Goal: Task Accomplishment & Management: Use online tool/utility

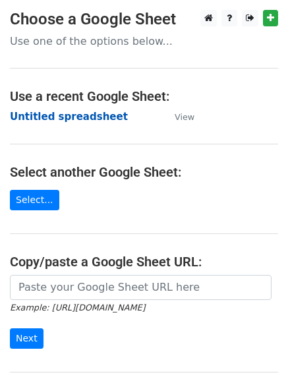
click at [87, 114] on strong "Untitled spreadsheet" at bounding box center [69, 117] width 118 height 12
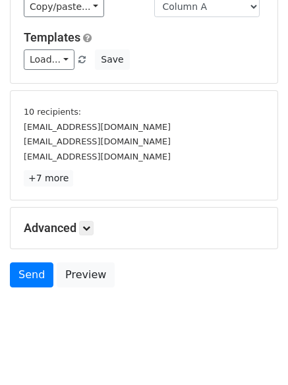
scroll to position [123, 0]
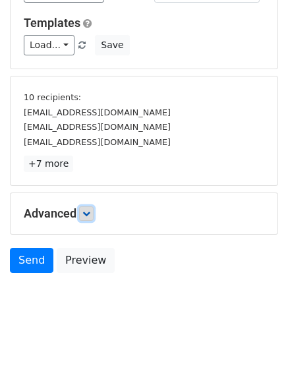
click at [90, 214] on icon at bounding box center [86, 213] width 8 height 8
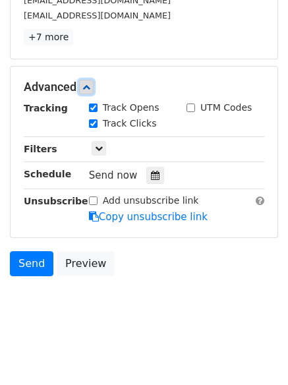
scroll to position [250, 0]
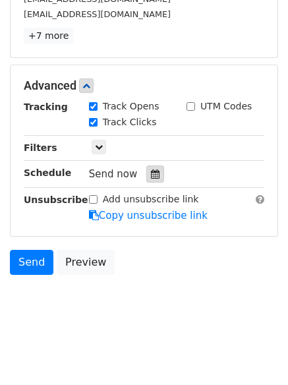
click at [153, 173] on div at bounding box center [155, 173] width 18 height 17
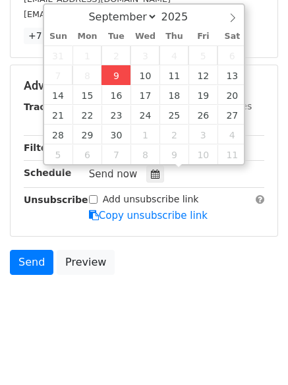
type input "2025-09-09 13:48"
type input "01"
type input "48"
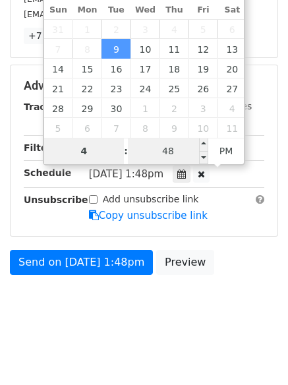
type input "4"
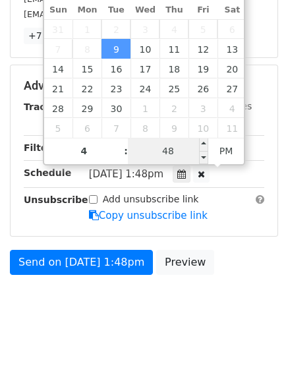
type input "2025-09-09 16:48"
type input "04"
click at [178, 156] on input "48" at bounding box center [168, 151] width 80 height 26
type input "0"
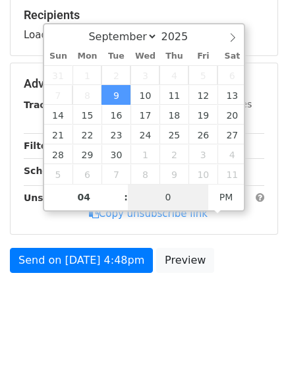
scroll to position [204, 0]
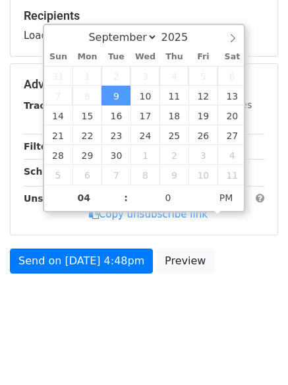
type input "2025-09-09 16:00"
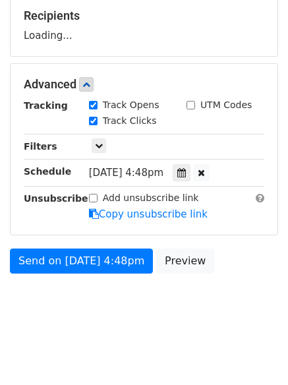
click at [151, 340] on html "New Campaign Daily emails left: 50 Google Sheet: Untitled spreadsheet Variables…" at bounding box center [144, 90] width 288 height 589
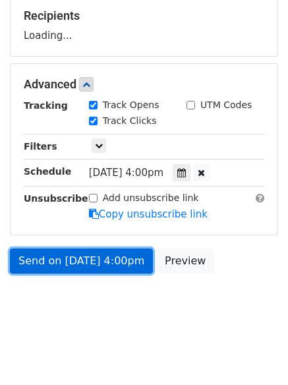
click at [105, 259] on link "Send on Sep 9 at 4:00pm" at bounding box center [81, 260] width 143 height 25
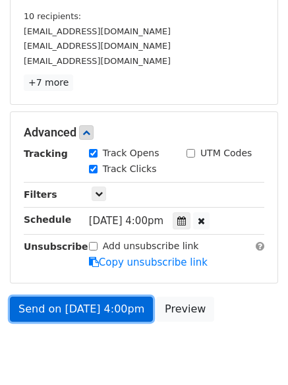
click at [117, 306] on link "Send on Sep 9 at 4:00pm" at bounding box center [81, 308] width 143 height 25
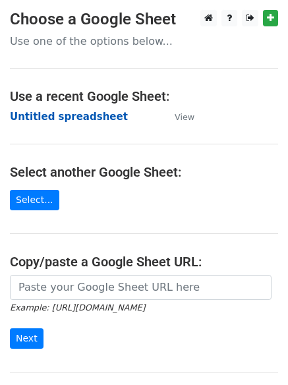
click at [92, 122] on strong "Untitled spreadsheet" at bounding box center [69, 117] width 118 height 12
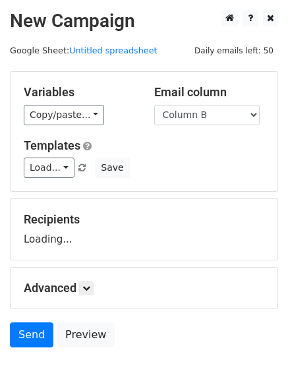
select select "Column B"
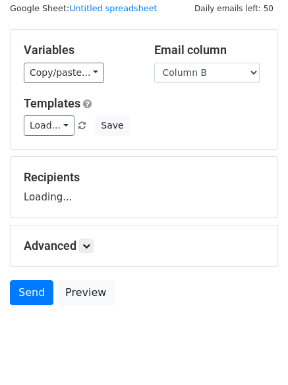
scroll to position [74, 0]
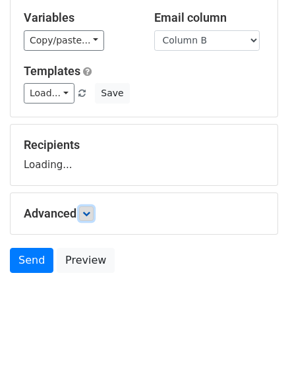
click at [88, 217] on link at bounding box center [86, 213] width 14 height 14
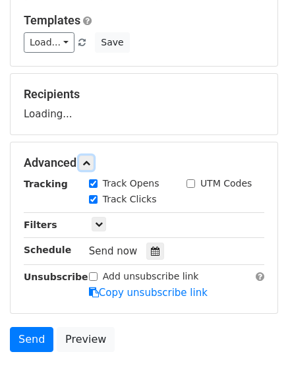
scroll to position [202, 0]
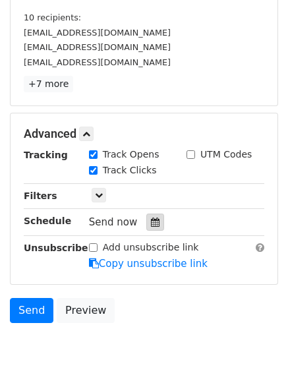
click at [151, 221] on icon at bounding box center [155, 221] width 9 height 9
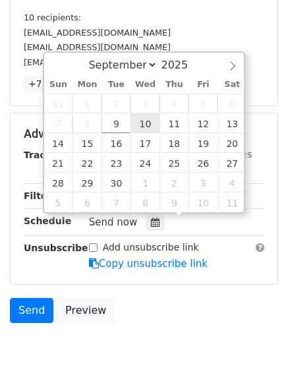
type input "2025-09-10 12:00"
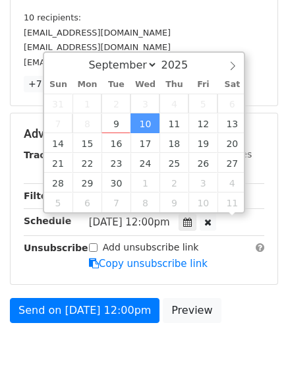
scroll to position [1, 0]
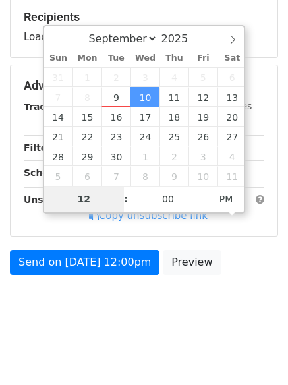
type input "5"
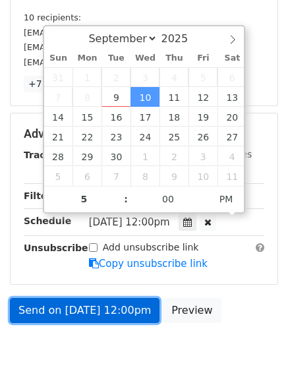
type input "2025-09-10 17:00"
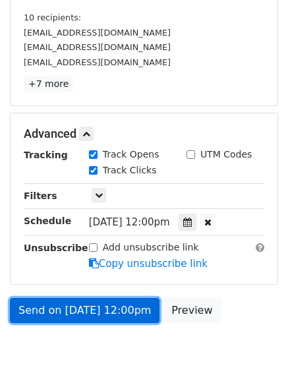
click at [114, 311] on link "Send on Sep 10 at 12:00pm" at bounding box center [85, 310] width 150 height 25
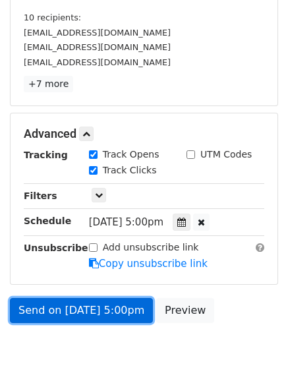
click at [113, 309] on link "Send on Sep 10 at 5:00pm" at bounding box center [81, 310] width 143 height 25
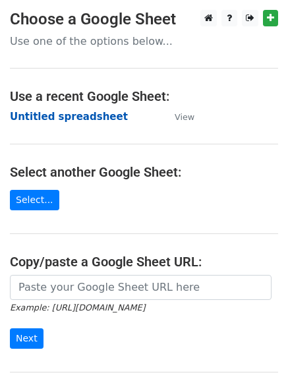
click at [85, 111] on strong "Untitled spreadsheet" at bounding box center [69, 117] width 118 height 12
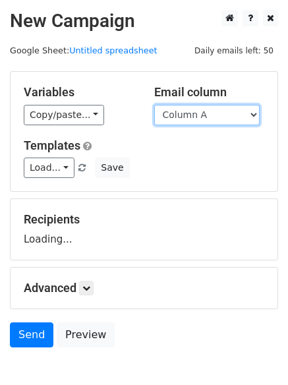
click at [219, 111] on select "Column A Column B Column C Column D" at bounding box center [206, 115] width 105 height 20
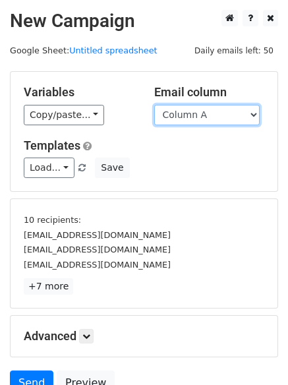
click at [214, 119] on select "Column A Column B Column C Column D" at bounding box center [206, 115] width 105 height 20
select select "Column C"
click at [154, 105] on select "Column A Column B Column C Column D" at bounding box center [206, 115] width 105 height 20
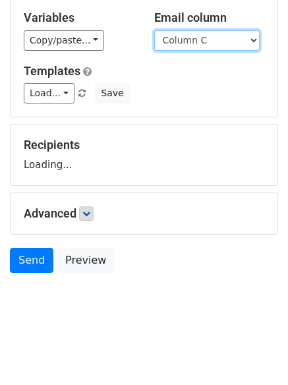
scroll to position [74, 0]
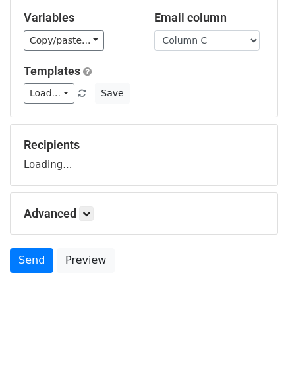
click at [92, 204] on div "Advanced Tracking Track Opens UTM Codes Track Clicks Filters Only include sprea…" at bounding box center [144, 213] width 267 height 41
click at [98, 217] on h5 "Advanced" at bounding box center [144, 213] width 240 height 14
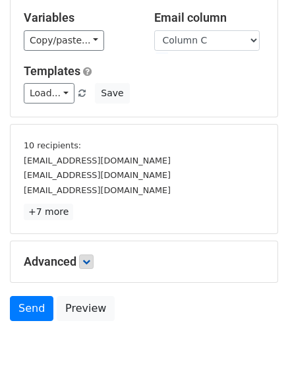
click at [88, 213] on p "+7 more" at bounding box center [144, 212] width 240 height 16
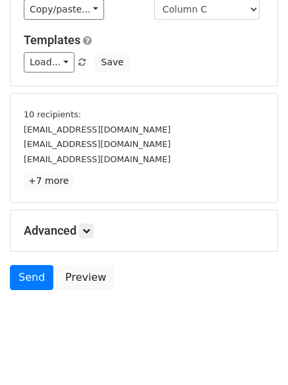
scroll to position [123, 0]
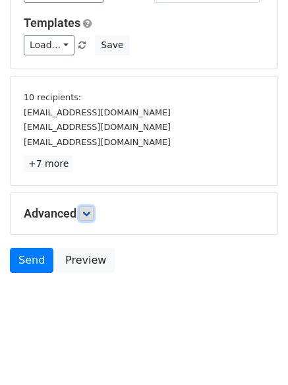
click at [84, 218] on link at bounding box center [86, 213] width 14 height 14
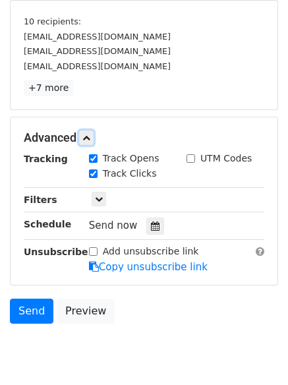
scroll to position [234, 0]
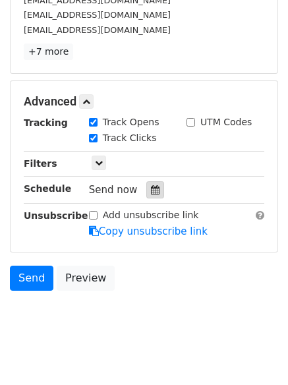
click at [151, 194] on icon at bounding box center [155, 189] width 9 height 9
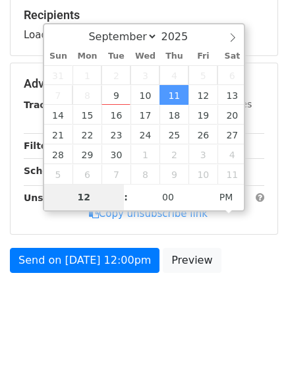
scroll to position [204, 0]
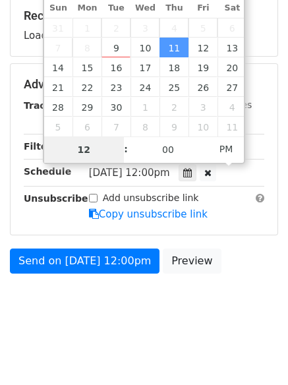
type input "2025-10-02 12:00"
select select "9"
type input "6"
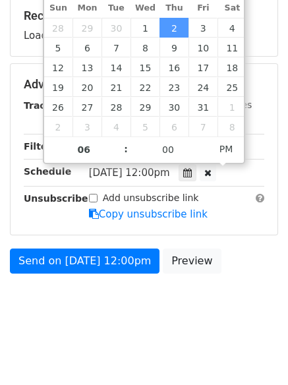
click at [131, 335] on html "New Campaign Daily emails left: 50 Google Sheet: Untitled spreadsheet Variables…" at bounding box center [144, 90] width 288 height 589
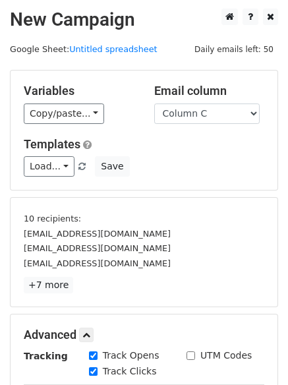
scroll to position [0, 0]
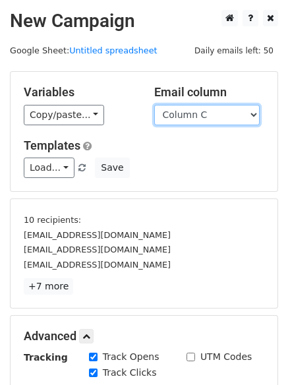
click at [207, 111] on select "Column A Column B Column C Column D" at bounding box center [206, 115] width 105 height 20
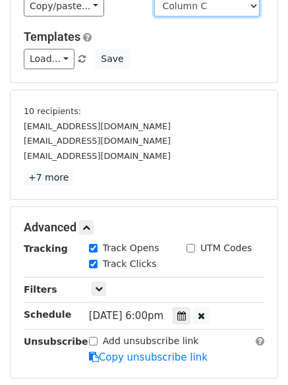
scroll to position [198, 0]
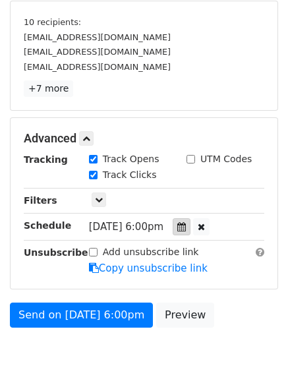
click at [186, 229] on icon at bounding box center [181, 226] width 9 height 9
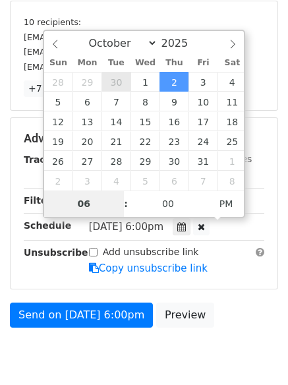
type input "2025-09-30 18:00"
select select "8"
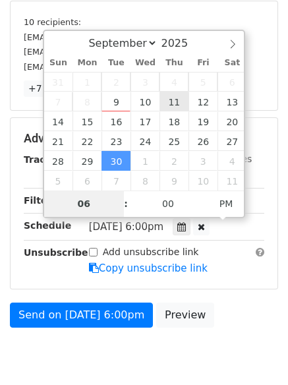
type input "2025-09-11 18:00"
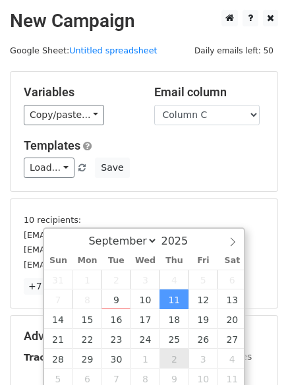
scroll to position [252, 0]
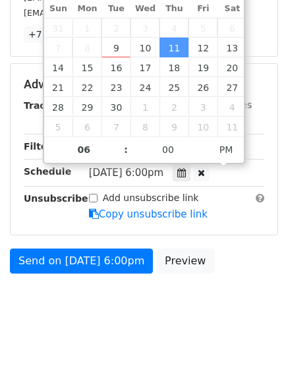
click at [142, 310] on body "New Campaign Daily emails left: 50 Google Sheet: Untitled spreadsheet Variables…" at bounding box center [144, 45] width 288 height 574
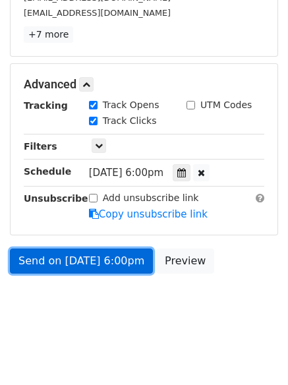
click at [115, 269] on link "Send on Sep 11 at 6:00pm" at bounding box center [81, 260] width 143 height 25
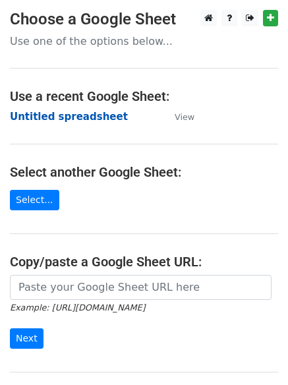
click at [96, 117] on strong "Untitled spreadsheet" at bounding box center [69, 117] width 118 height 12
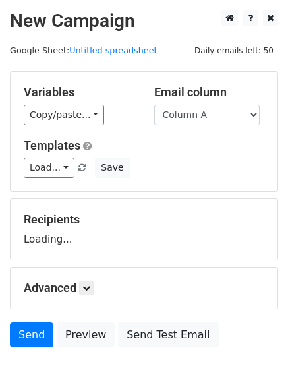
select select "Column D"
click at [154, 105] on select "Column A Column B Column C Column D" at bounding box center [206, 115] width 105 height 20
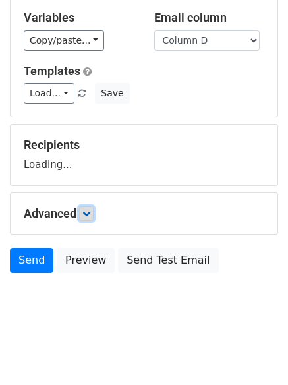
click at [85, 212] on icon at bounding box center [86, 213] width 8 height 8
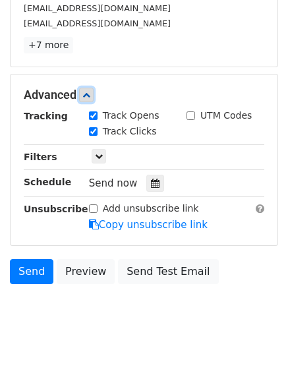
scroll to position [252, 0]
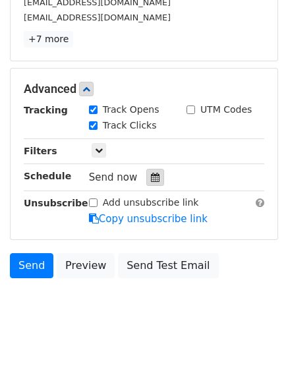
click at [151, 177] on icon at bounding box center [155, 177] width 9 height 9
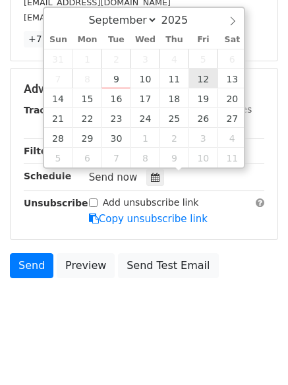
type input "[DATE] 12:00"
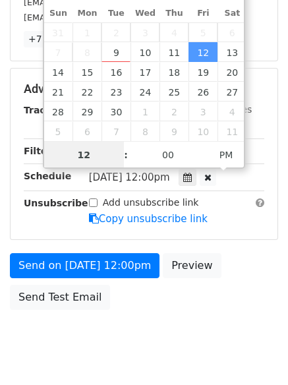
scroll to position [1, 0]
type input "7"
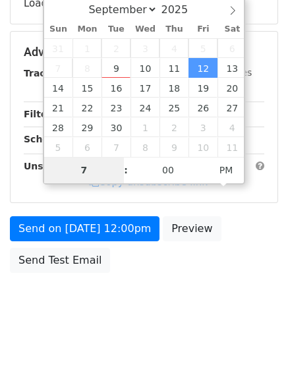
scroll to position [235, 0]
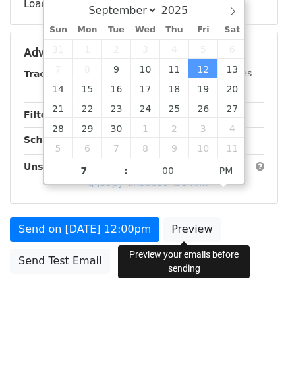
type input "[DATE] 19:00"
click at [189, 258] on div "Send on [DATE] 12:00pm Preview Send Test Email" at bounding box center [144, 248] width 288 height 63
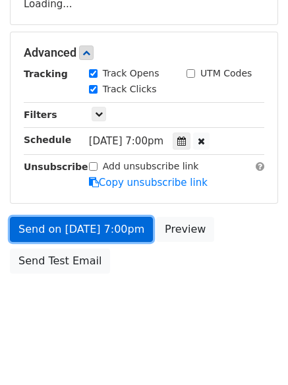
click at [109, 229] on link "Send on [DATE] 7:00pm" at bounding box center [81, 229] width 143 height 25
